Goal: Task Accomplishment & Management: Complete application form

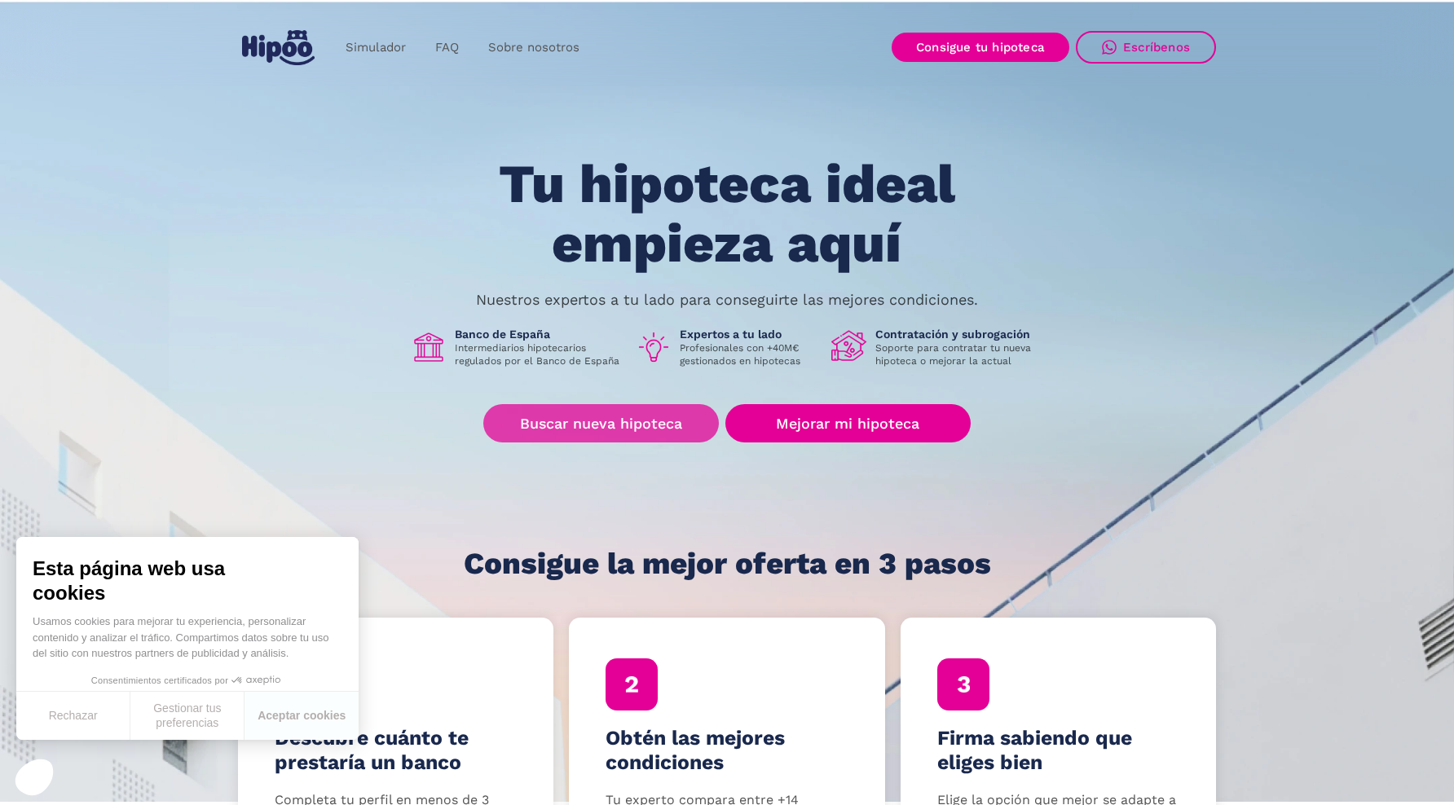
click at [639, 419] on link "Buscar nueva hipoteca" at bounding box center [601, 423] width 236 height 38
click at [613, 418] on link "Buscar nueva hipoteca" at bounding box center [601, 423] width 236 height 38
